Goal: Obtain resource: Download file/media

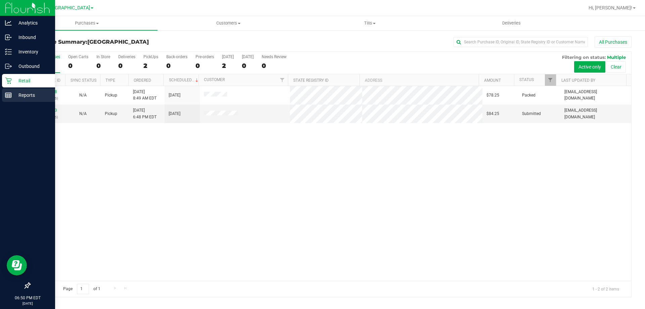
click at [12, 90] on div "Reports" at bounding box center [28, 94] width 53 height 13
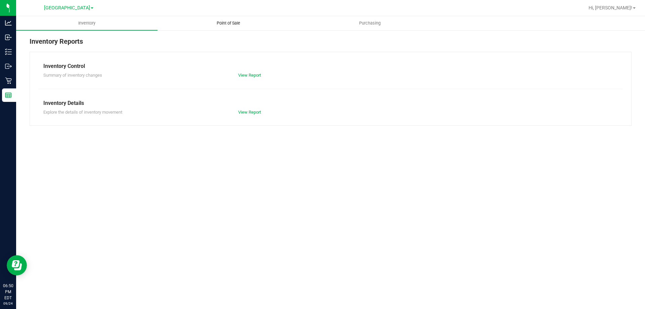
click at [219, 21] on span "Point of Sale" at bounding box center [229, 23] width 42 height 6
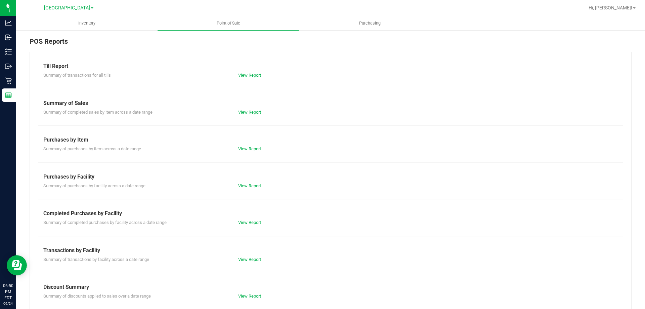
click at [242, 219] on div "View Report" at bounding box center [281, 222] width 97 height 7
click at [249, 222] on link "View Report" at bounding box center [249, 222] width 23 height 5
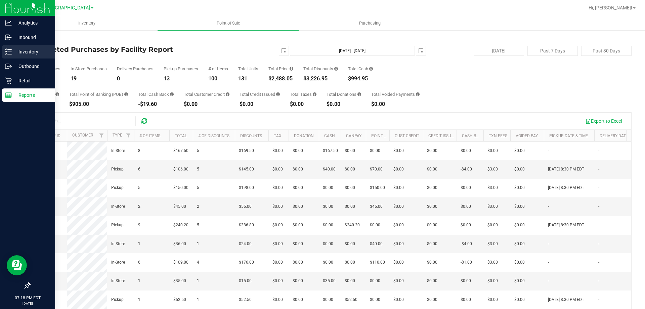
click at [8, 49] on line at bounding box center [10, 49] width 4 height 0
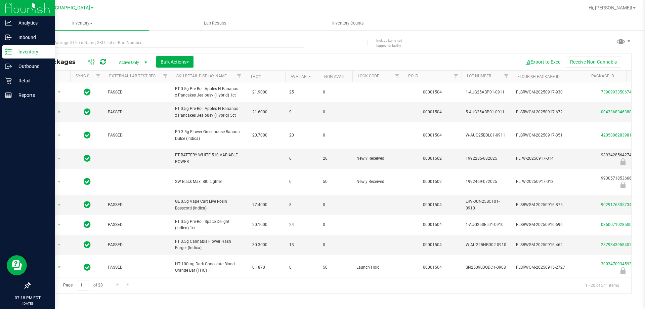
click at [548, 62] on button "Export to Excel" at bounding box center [542, 61] width 45 height 11
